Goal: Find specific page/section

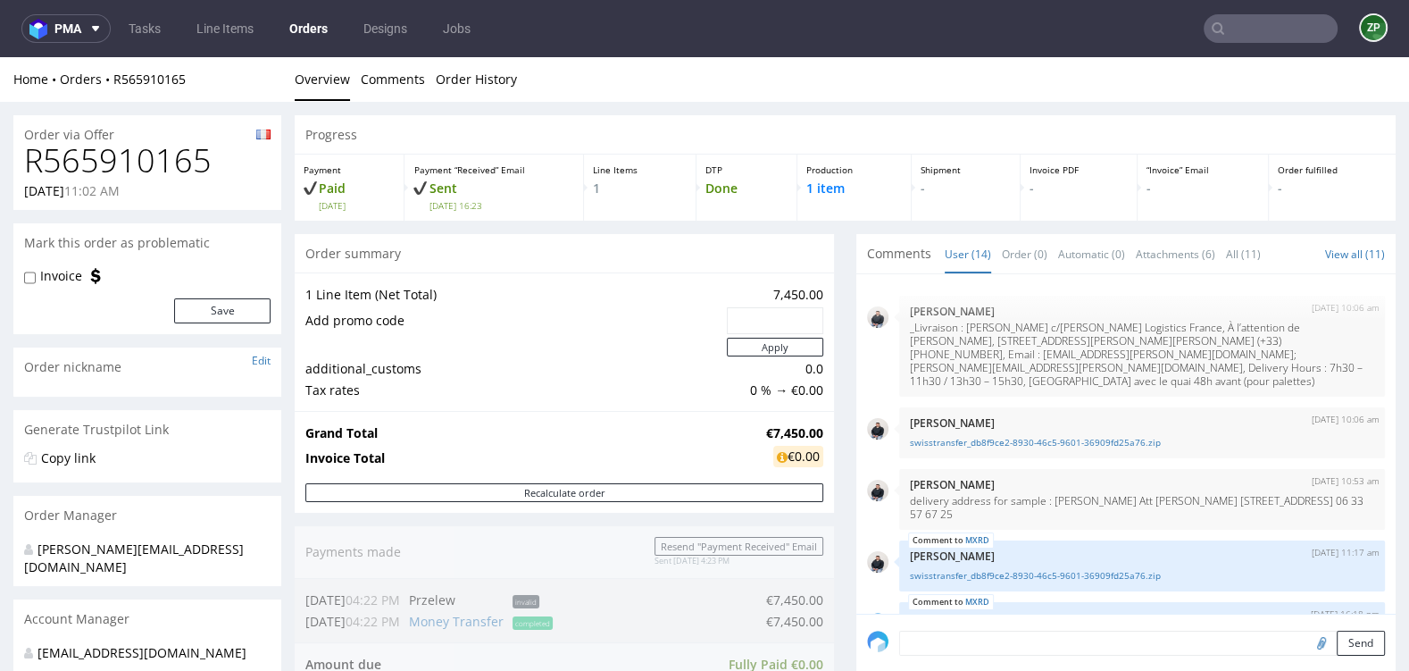
scroll to position [837, 0]
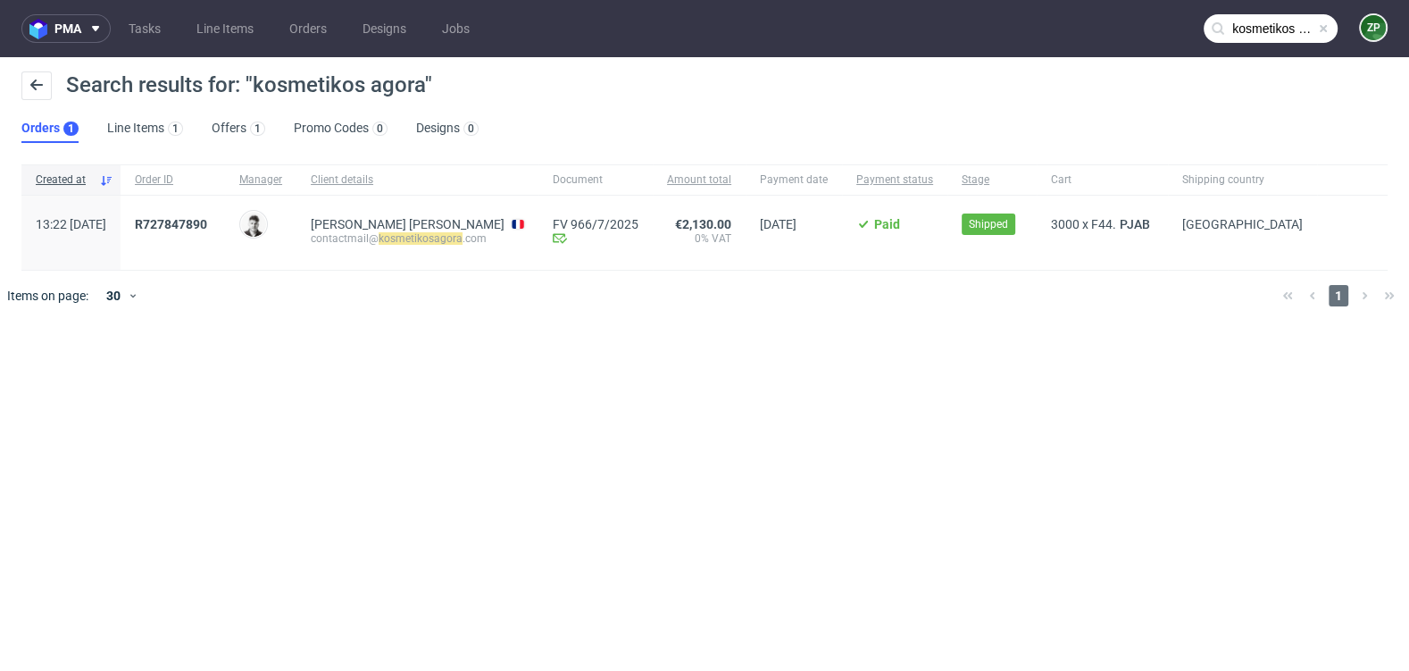
click at [1279, 23] on input "kosmetikos agora" at bounding box center [1271, 28] width 134 height 29
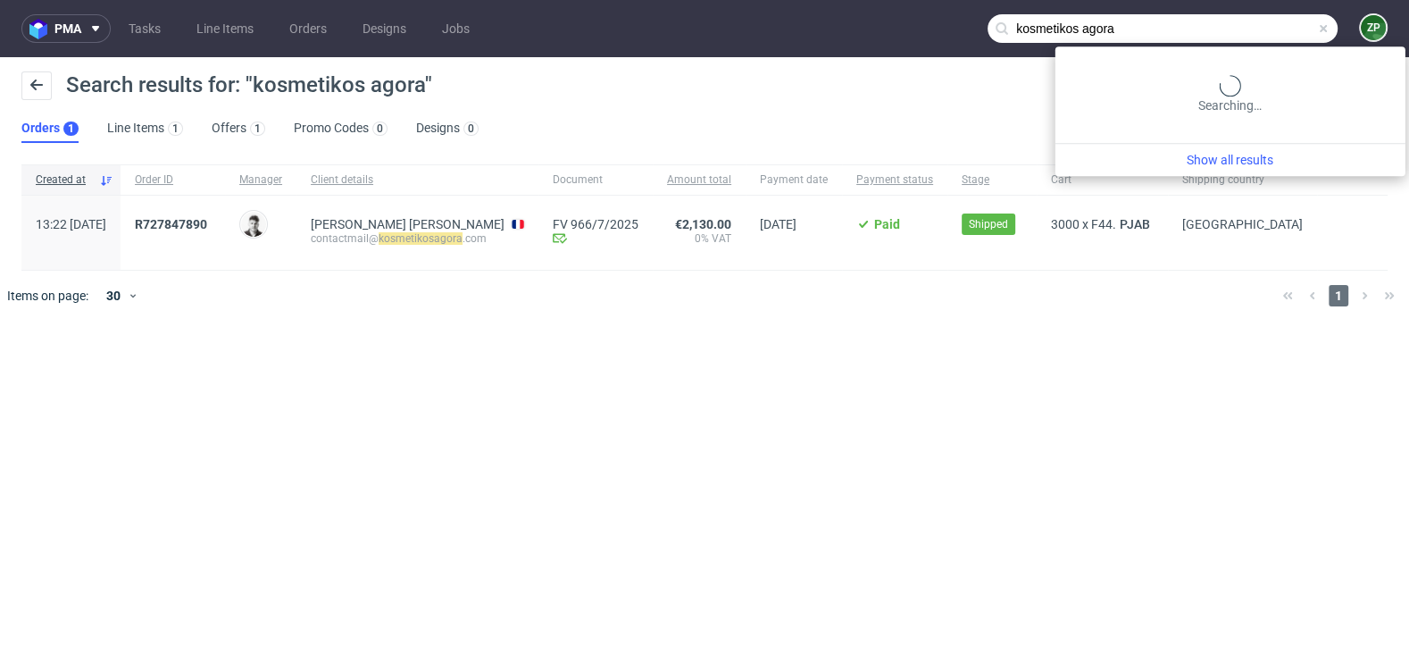
click at [1279, 22] on input "kosmetikos agora" at bounding box center [1162, 28] width 350 height 29
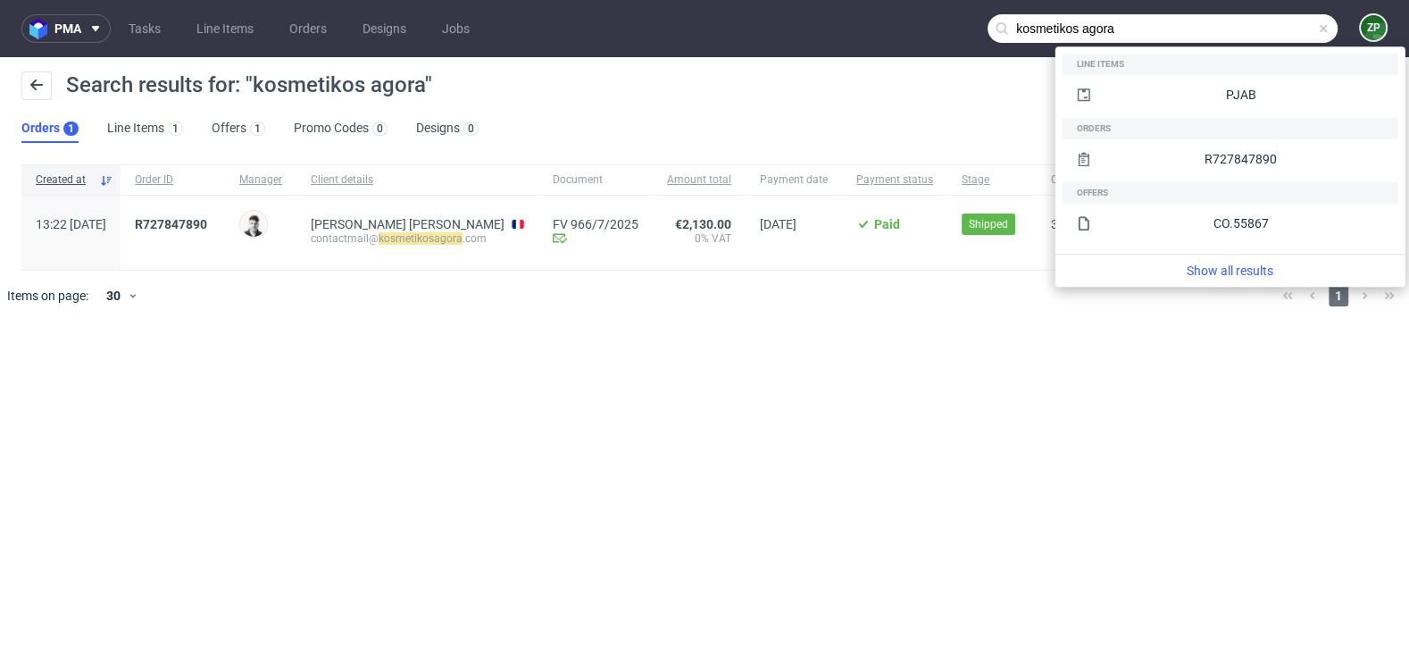
click at [1261, 30] on input "kosmetikos agora" at bounding box center [1162, 28] width 350 height 29
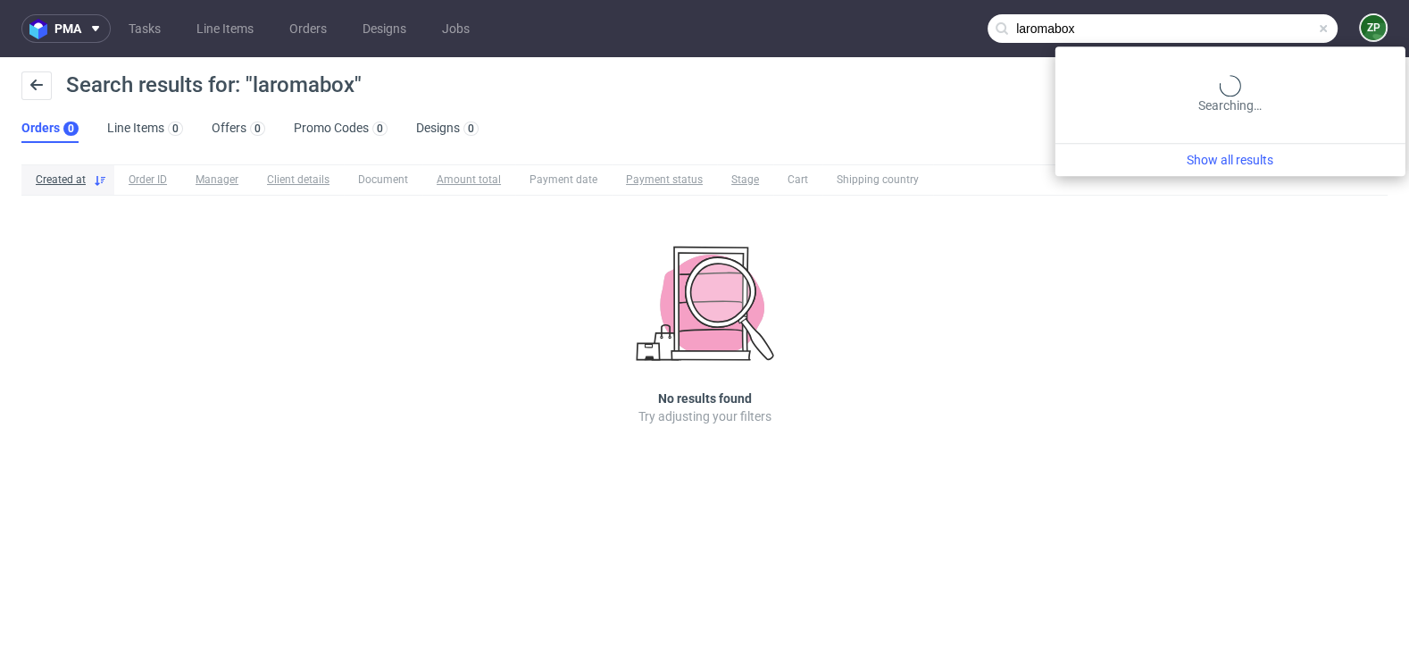
click at [1268, 31] on input "laromabox" at bounding box center [1162, 28] width 350 height 29
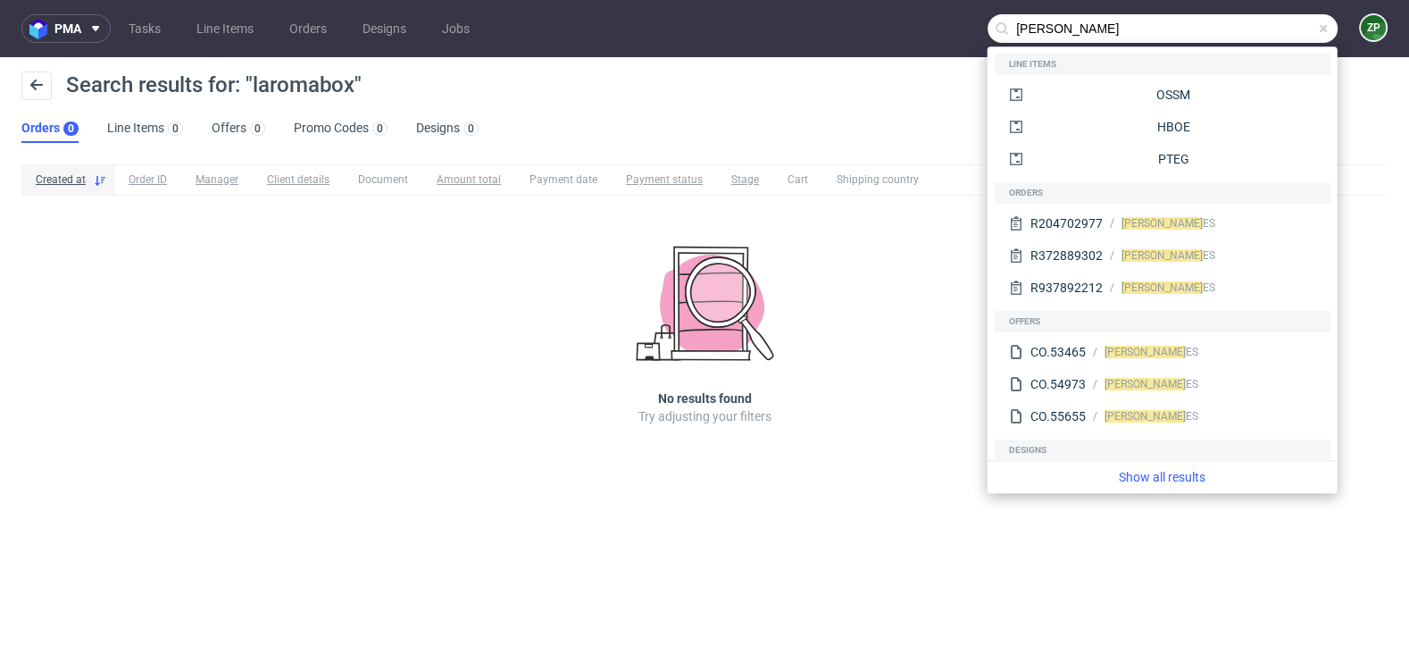
type input "[PERSON_NAME]"
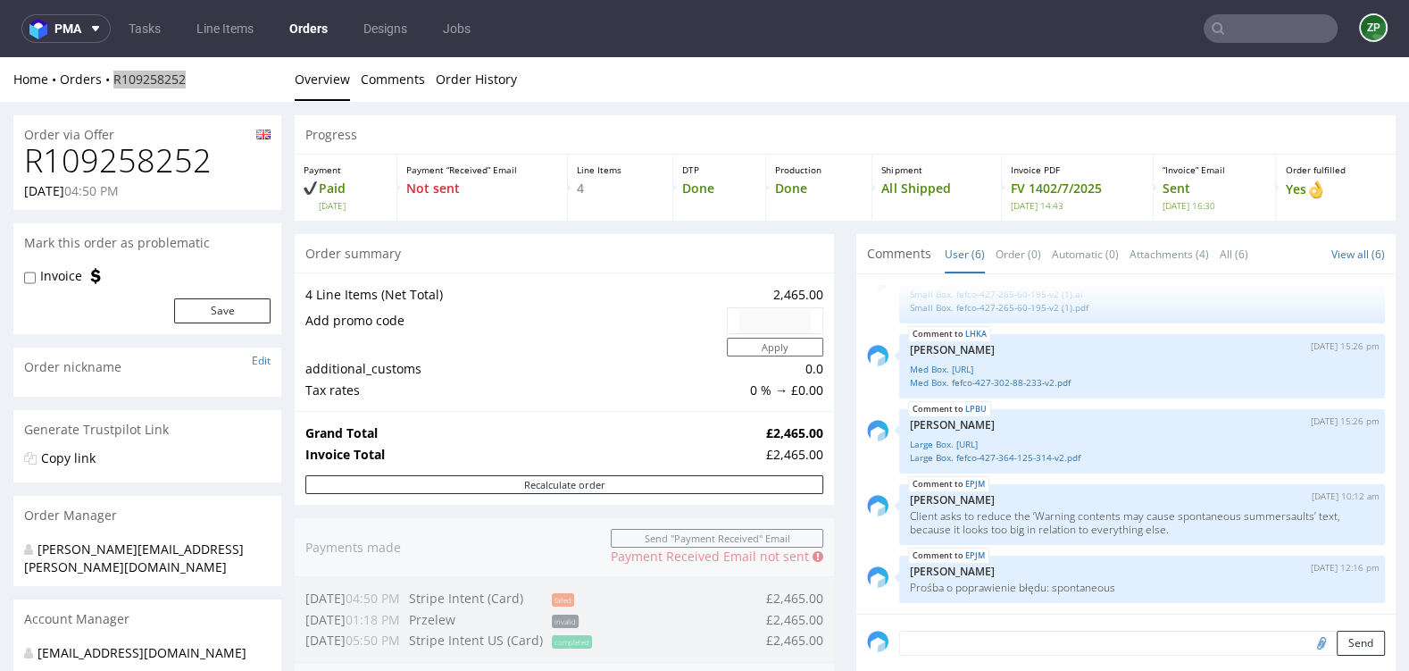
click at [1235, 24] on input "text" at bounding box center [1271, 28] width 134 height 29
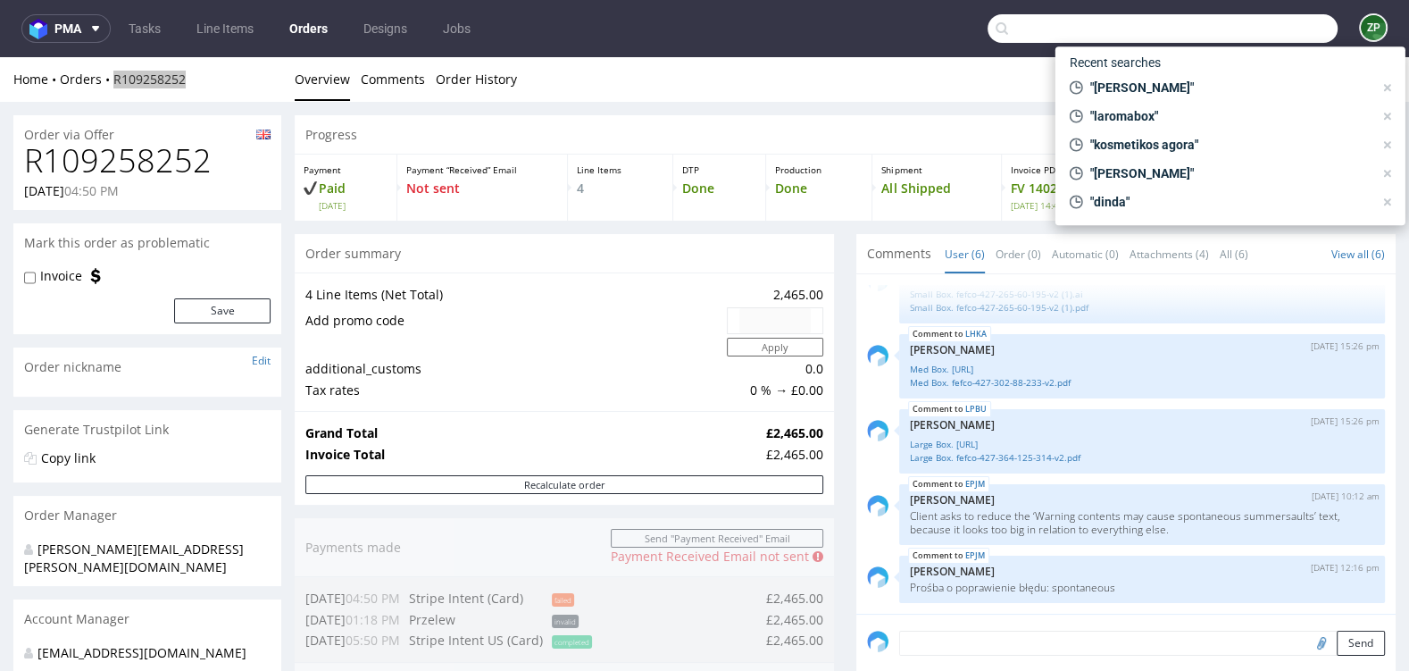
paste input "R156449709"
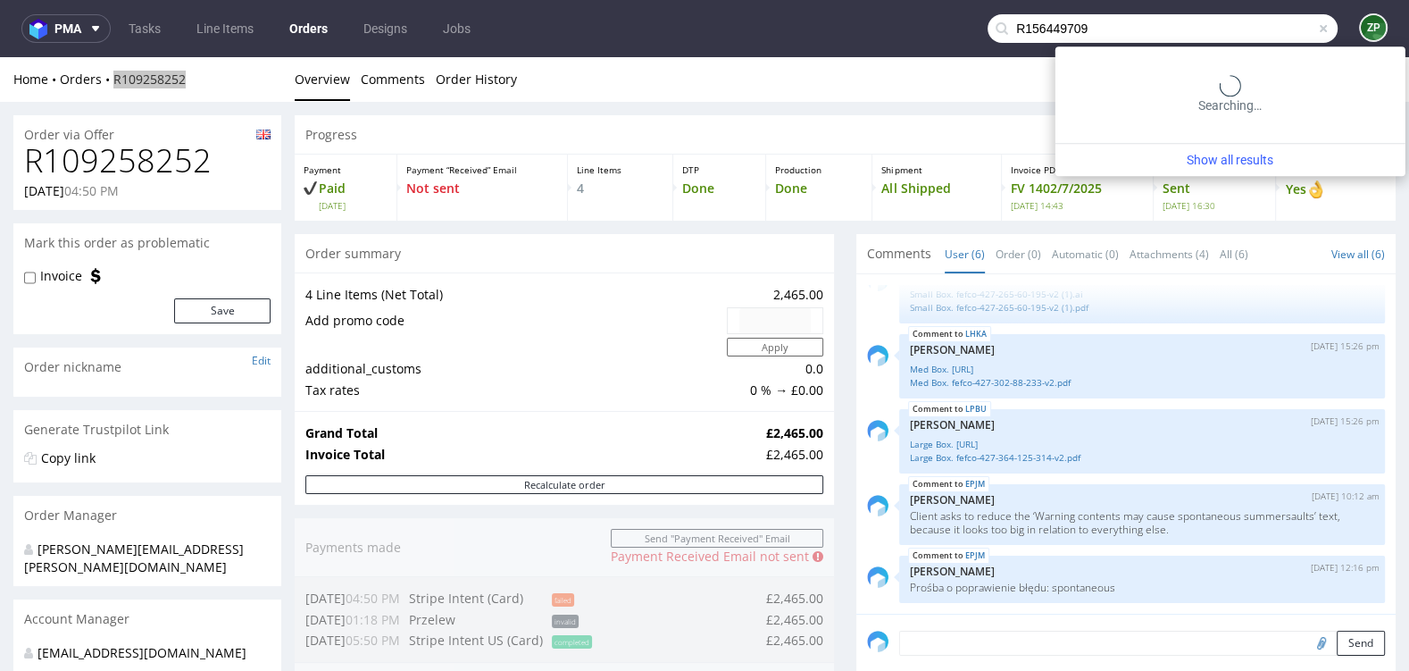
type input "R156449709"
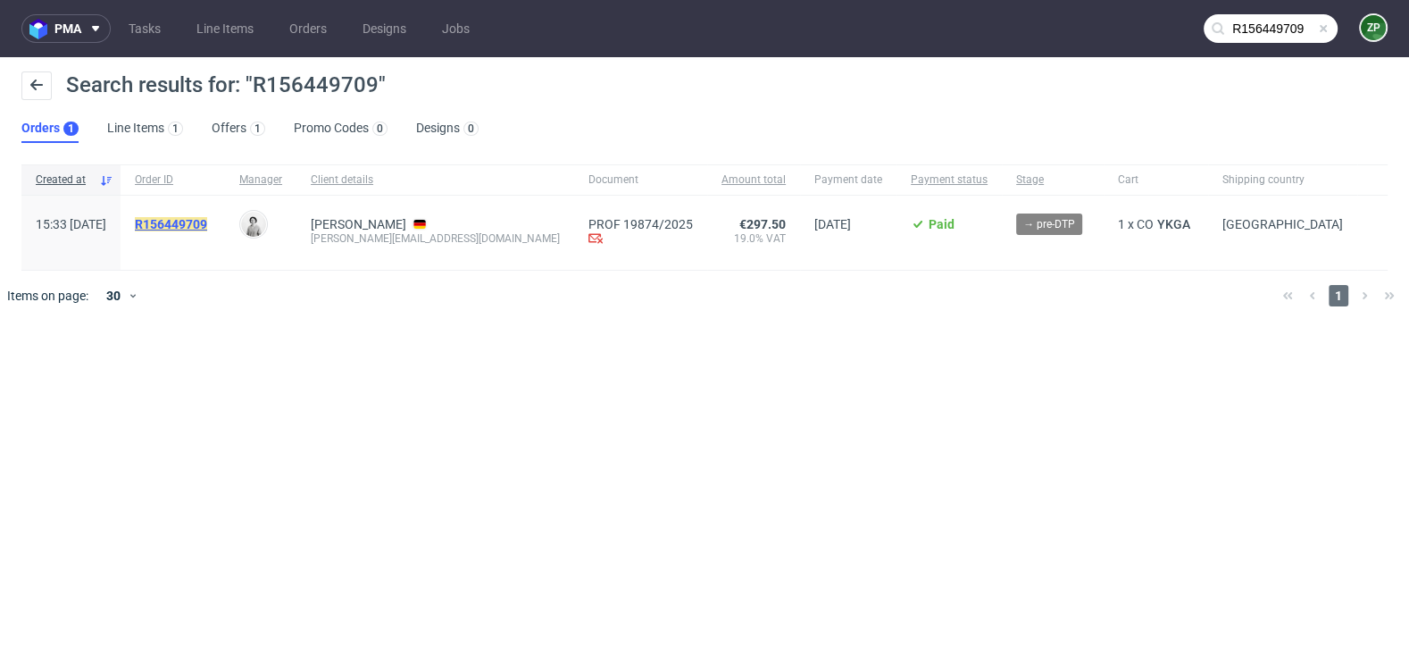
click at [207, 228] on mark "R156449709" at bounding box center [171, 224] width 72 height 14
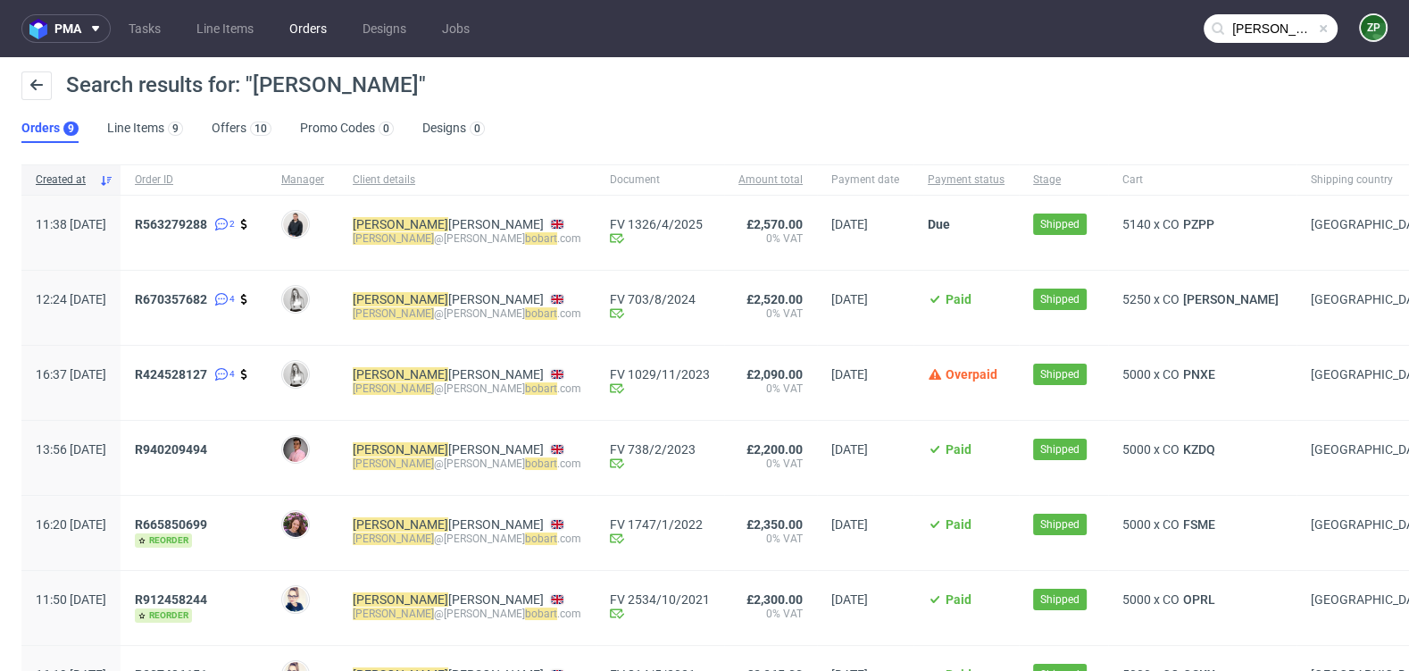
click at [288, 35] on link "Orders" at bounding box center [308, 28] width 59 height 29
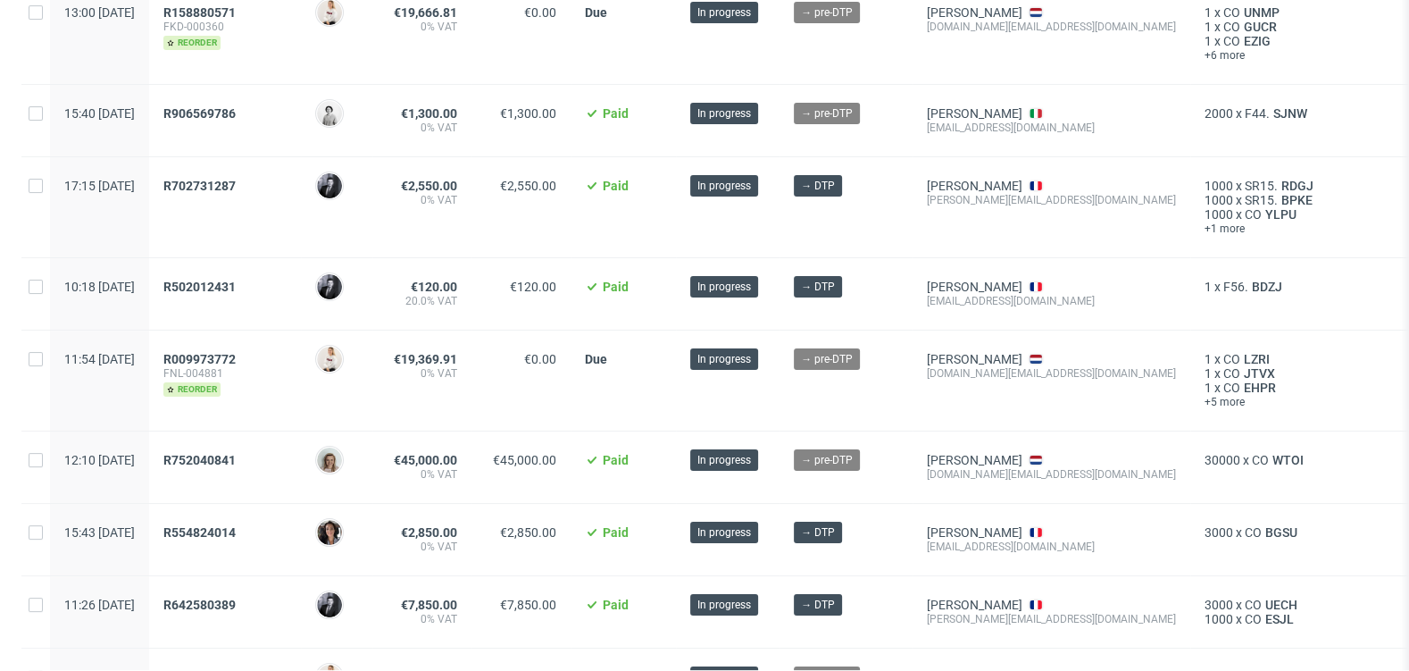
scroll to position [438, 0]
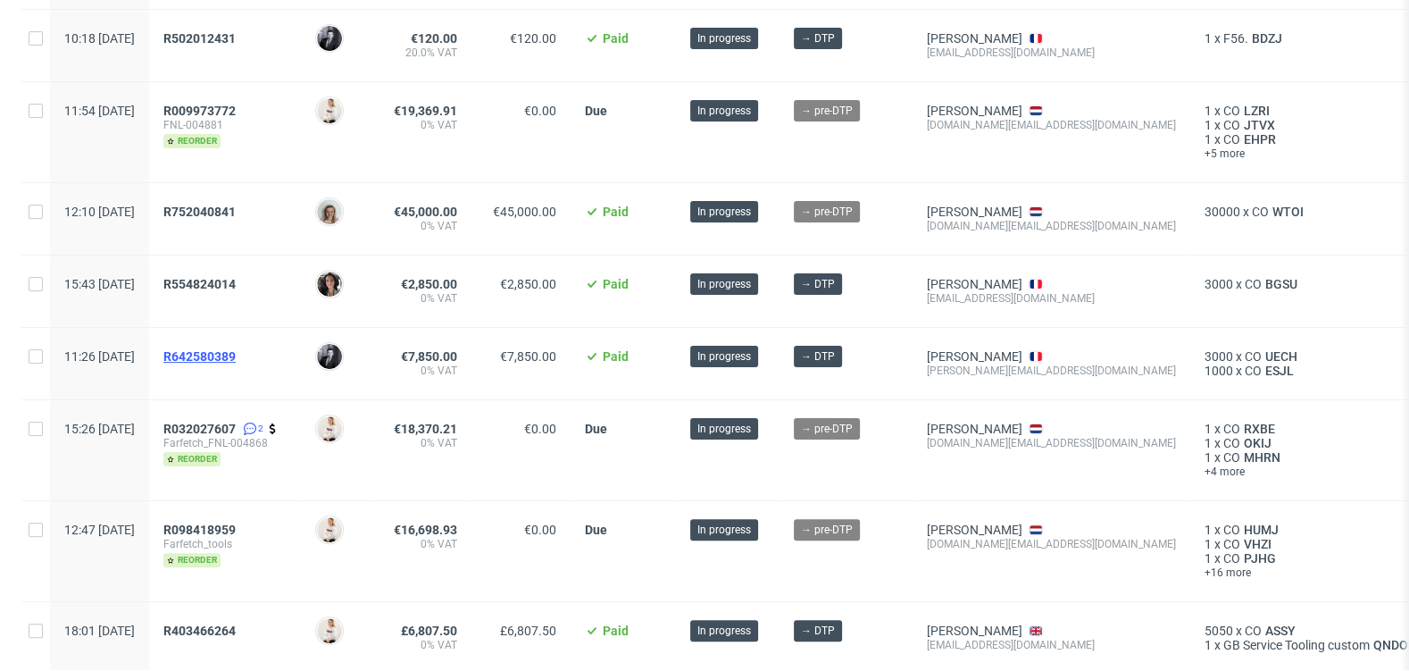
click at [236, 353] on span "R642580389" at bounding box center [199, 356] width 72 height 14
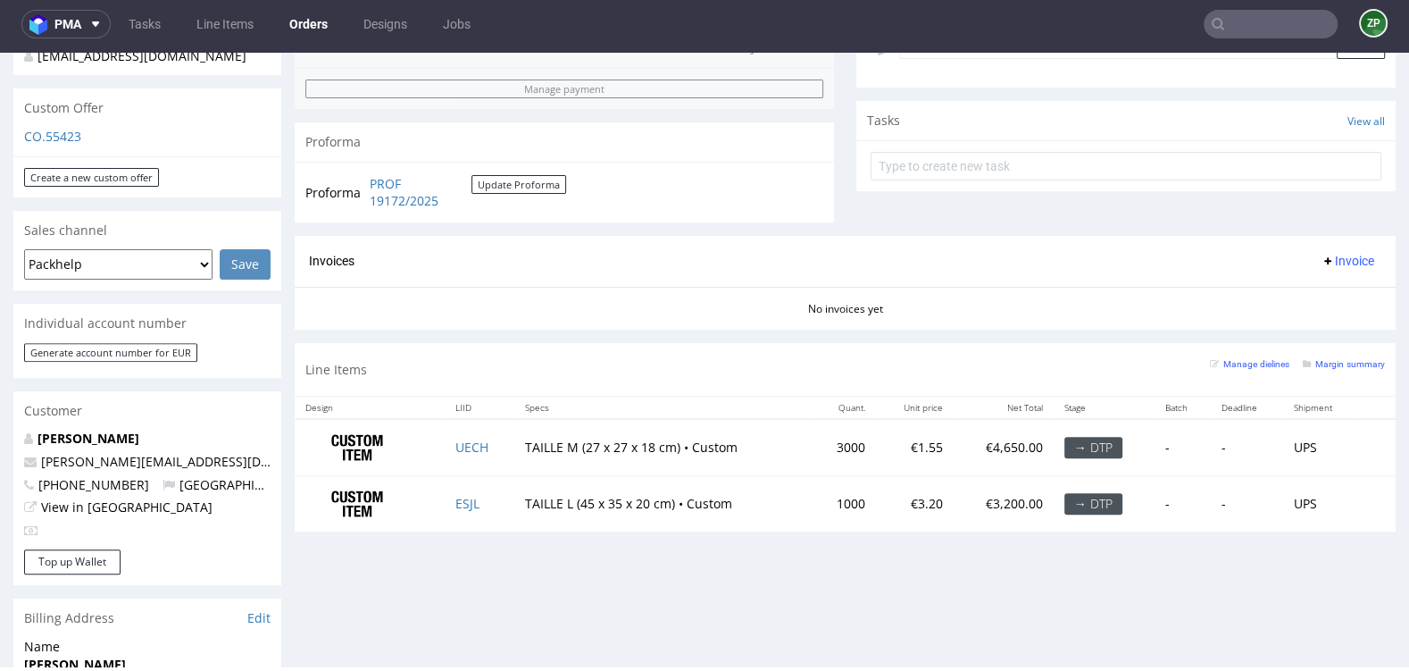
scroll to position [595, 0]
